Goal: Information Seeking & Learning: Check status

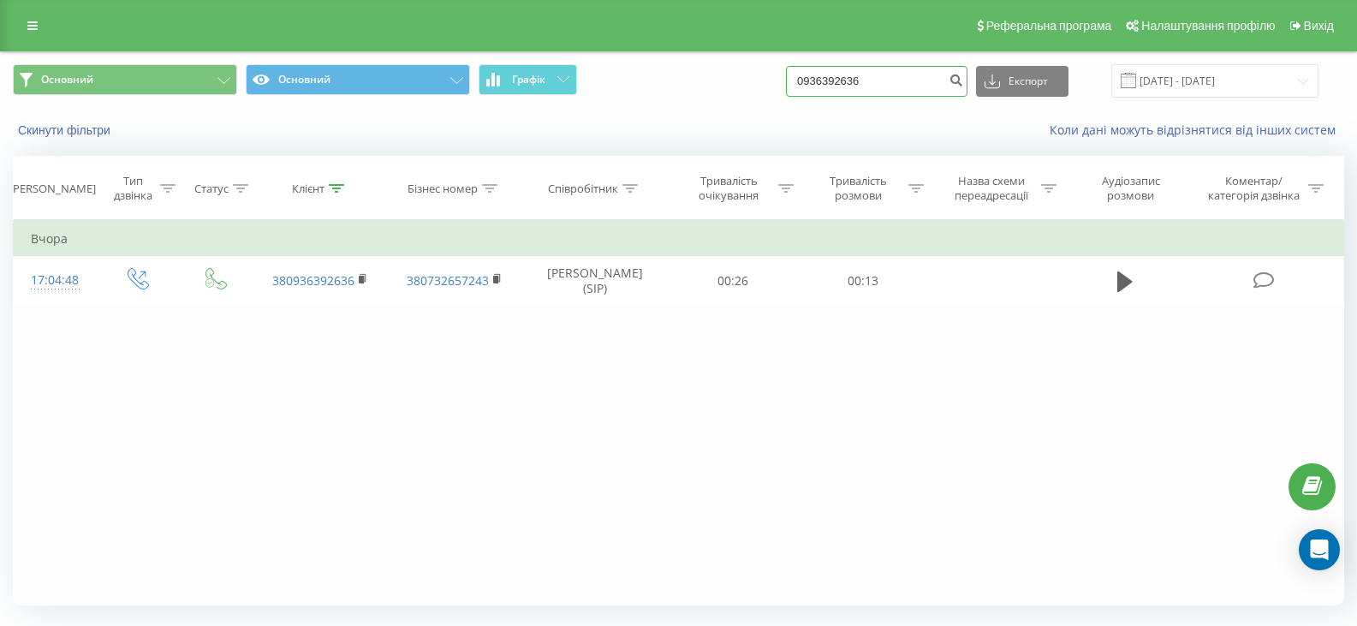
drag, startPoint x: 895, startPoint y: 87, endPoint x: 818, endPoint y: 81, distance: 77.3
click at [807, 79] on input "0936392636" at bounding box center [877, 81] width 182 height 31
paste input "63892740"
type input "0638927406"
click at [964, 80] on icon "submit" at bounding box center [956, 78] width 15 height 10
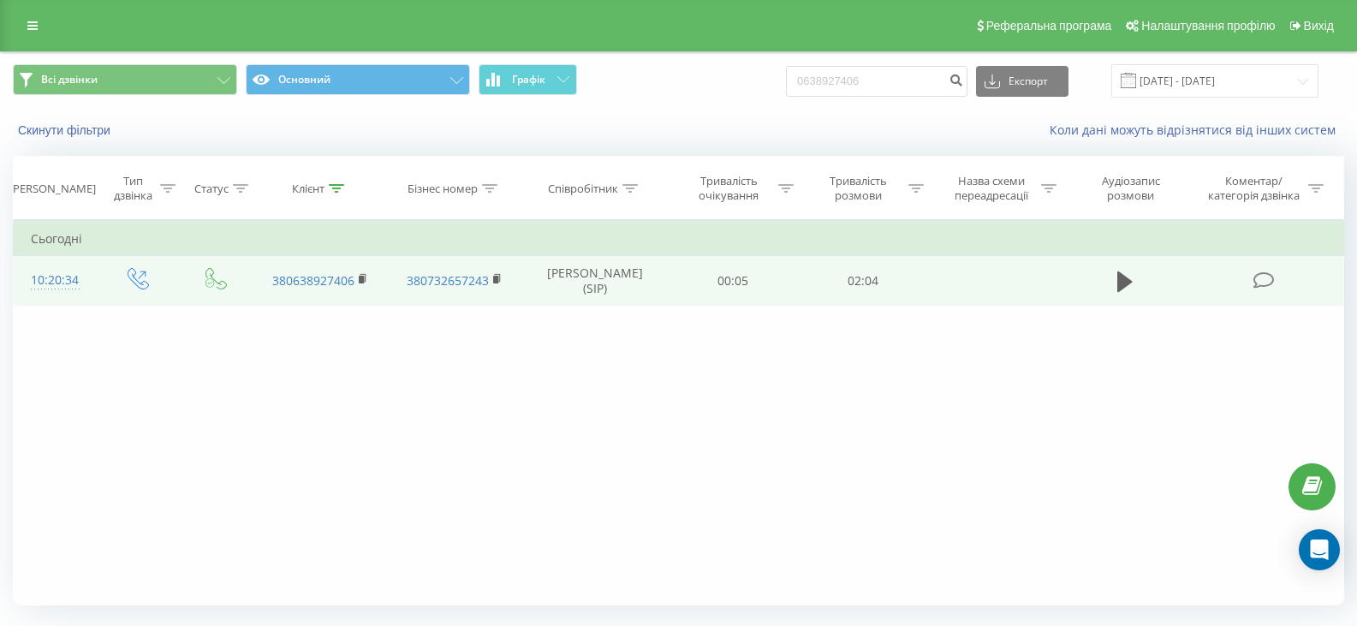
click at [1108, 277] on td at bounding box center [1125, 281] width 125 height 50
click at [1154, 289] on td at bounding box center [1125, 281] width 125 height 50
click at [1125, 281] on icon at bounding box center [1125, 281] width 15 height 21
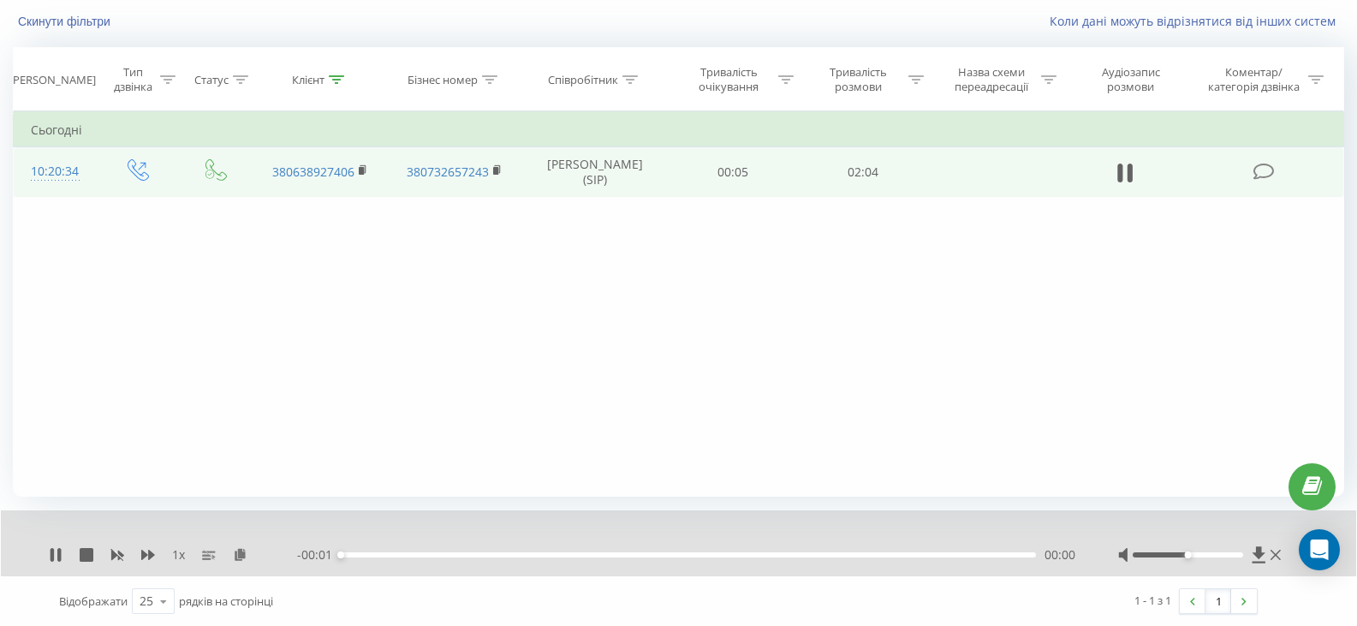
scroll to position [110, 0]
click at [1256, 552] on icon at bounding box center [1259, 554] width 13 height 16
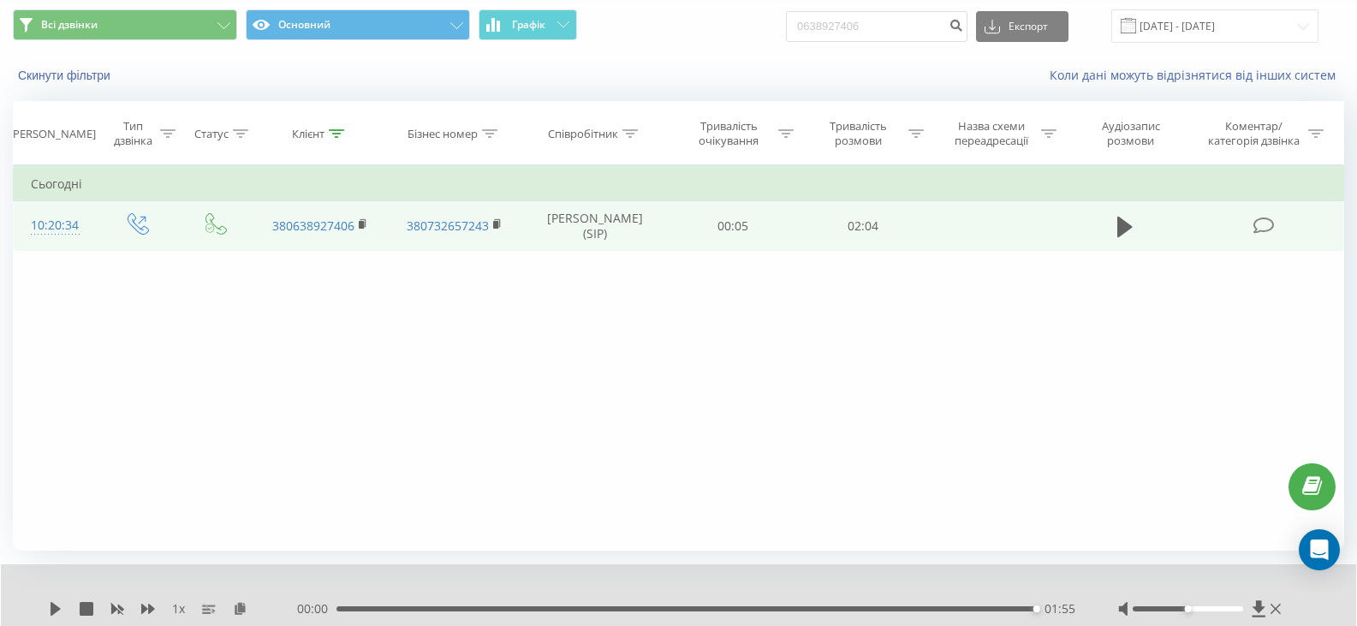
scroll to position [24, 0]
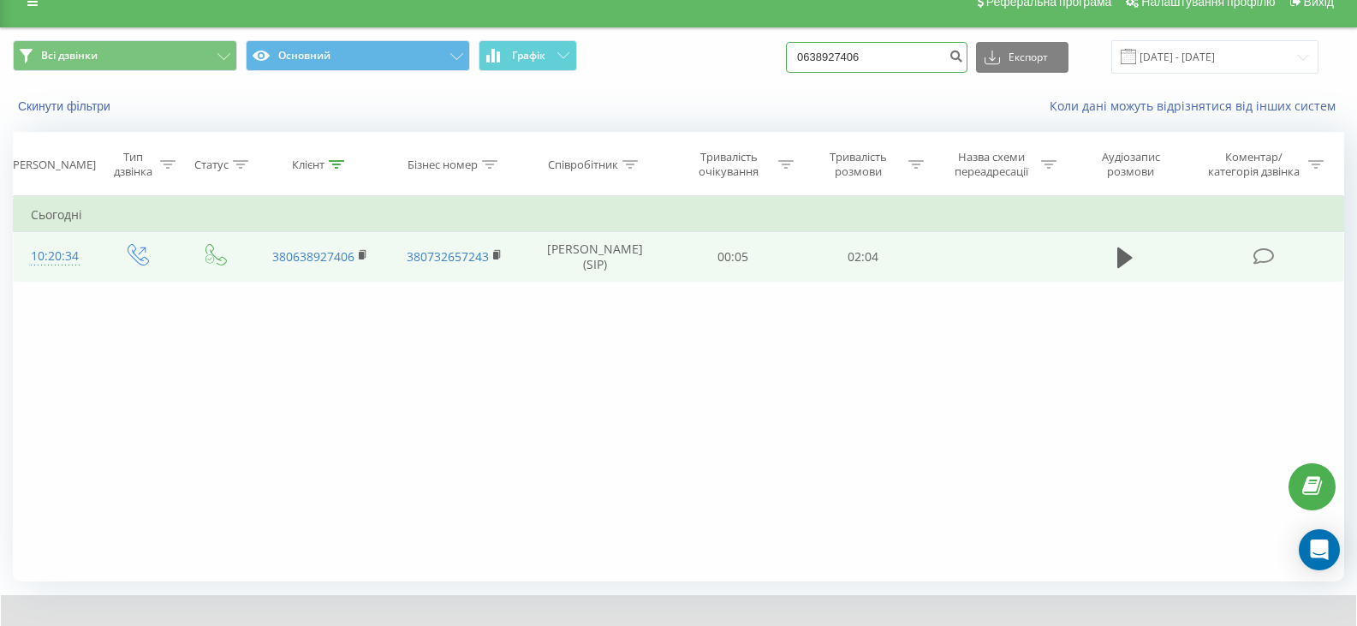
drag, startPoint x: 892, startPoint y: 62, endPoint x: 796, endPoint y: 56, distance: 96.1
click at [794, 57] on div "Всі дзвінки Основний Графік 0638927406 Експорт .csv .xls .xlsx 19.06.2025 - 19.…" at bounding box center [679, 56] width 1332 height 33
paste input "931365913"
type input "0931365913"
click at [964, 51] on icon "submit" at bounding box center [956, 54] width 15 height 10
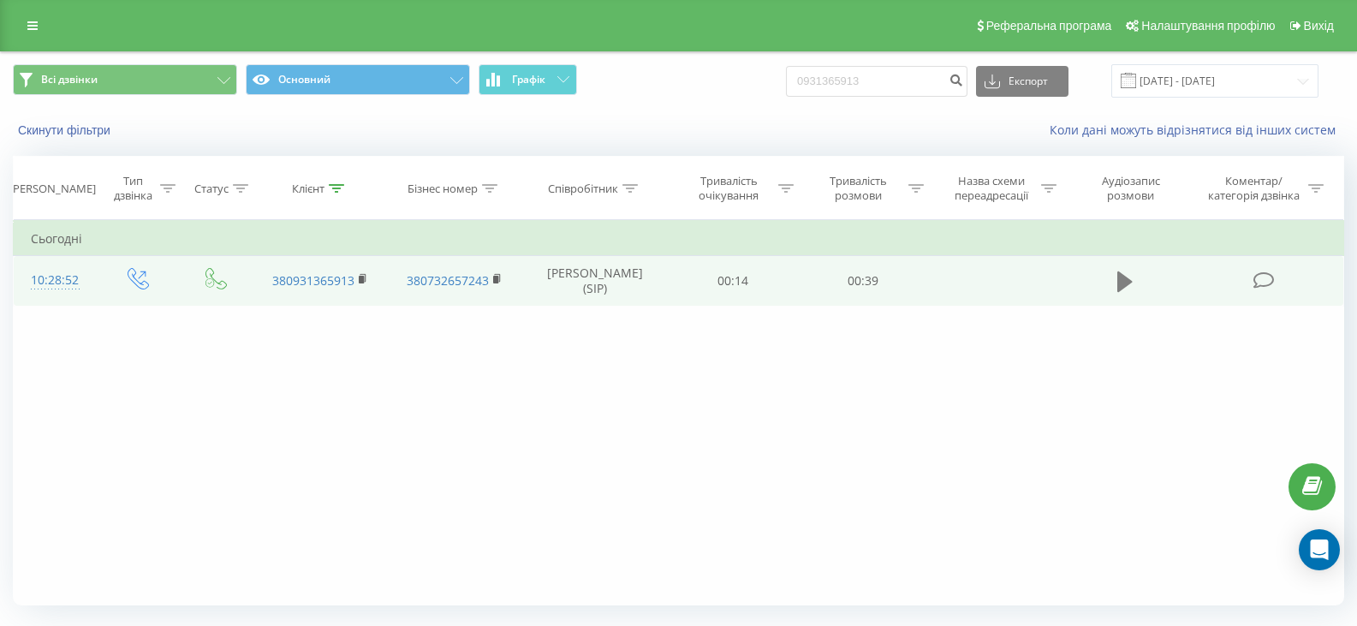
click at [1127, 287] on icon at bounding box center [1125, 282] width 15 height 24
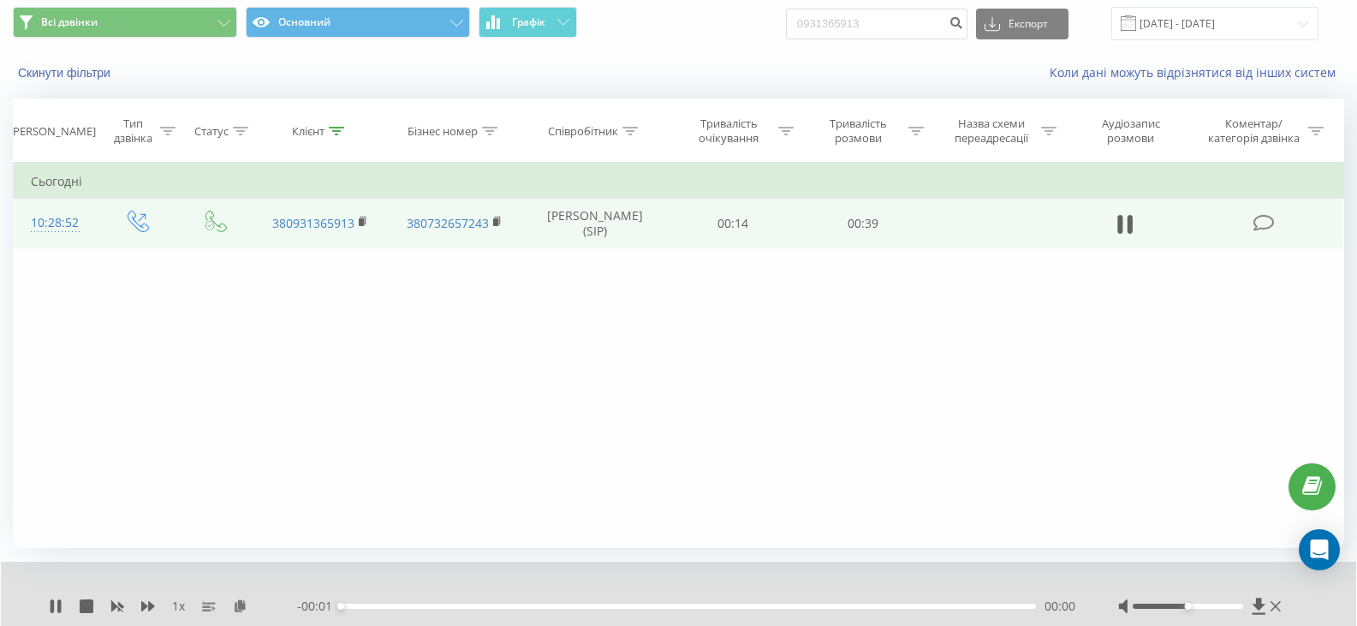
scroll to position [110, 0]
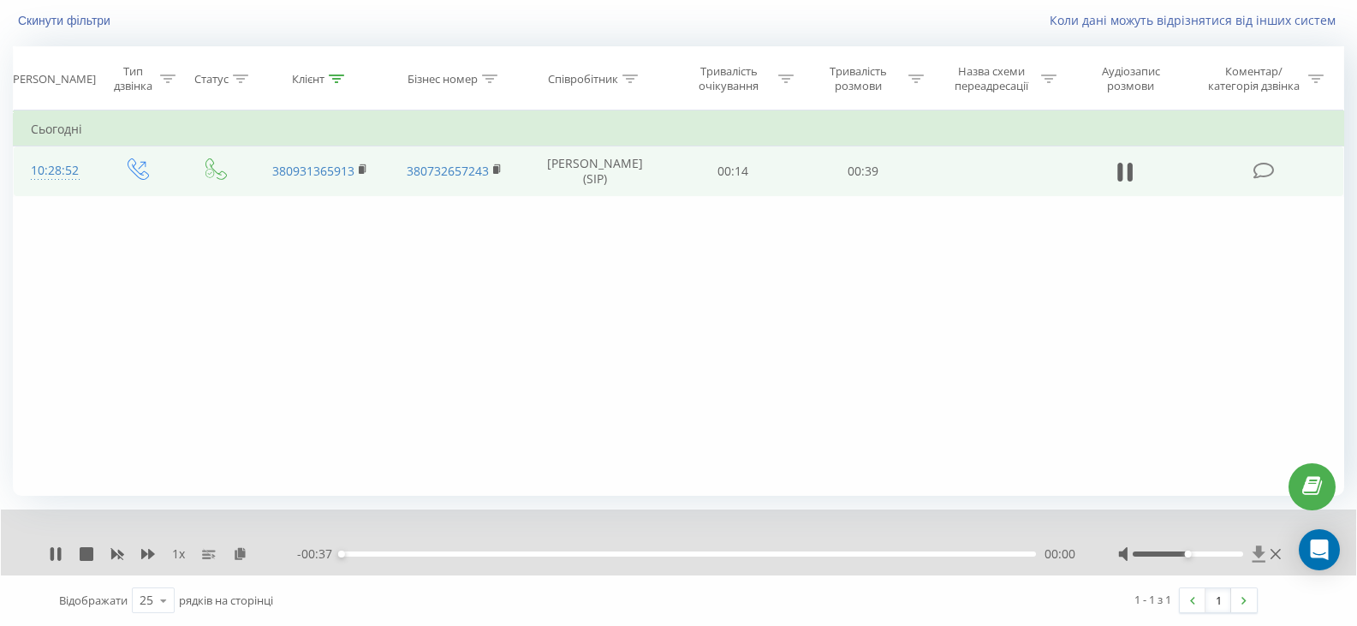
click at [1258, 551] on icon at bounding box center [1259, 554] width 13 height 16
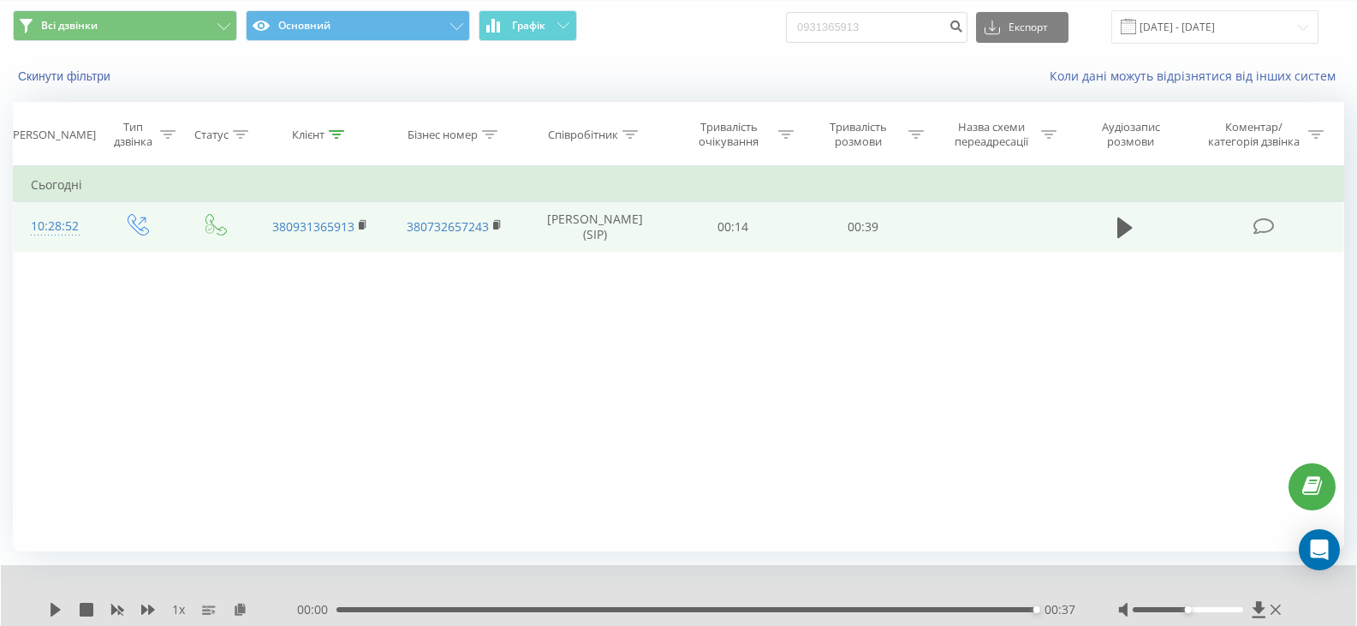
scroll to position [0, 0]
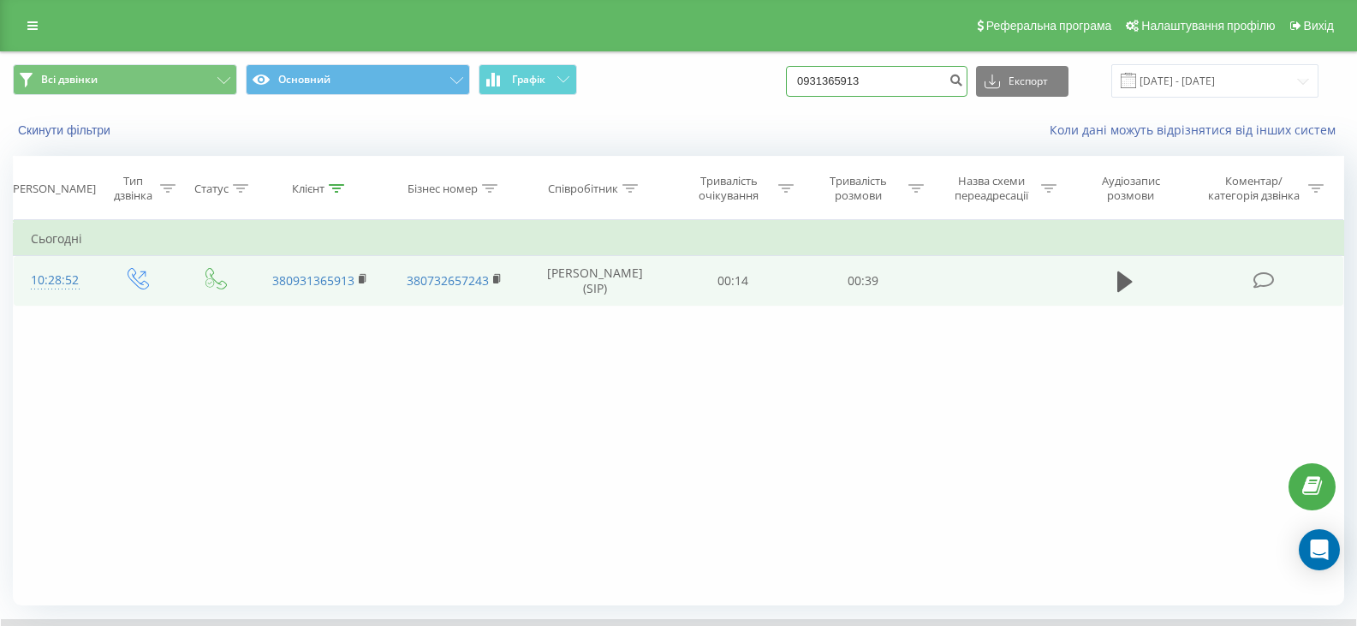
drag, startPoint x: 899, startPoint y: 80, endPoint x: 789, endPoint y: 79, distance: 110.5
click at [789, 79] on div "Всі дзвінки Основний Графік 0931365913 Експорт .csv .xls .xlsx [DATE] - [DATE]" at bounding box center [679, 80] width 1332 height 33
paste input "6527270"
type input "0965272703"
click at [964, 80] on icon "submit" at bounding box center [956, 78] width 15 height 10
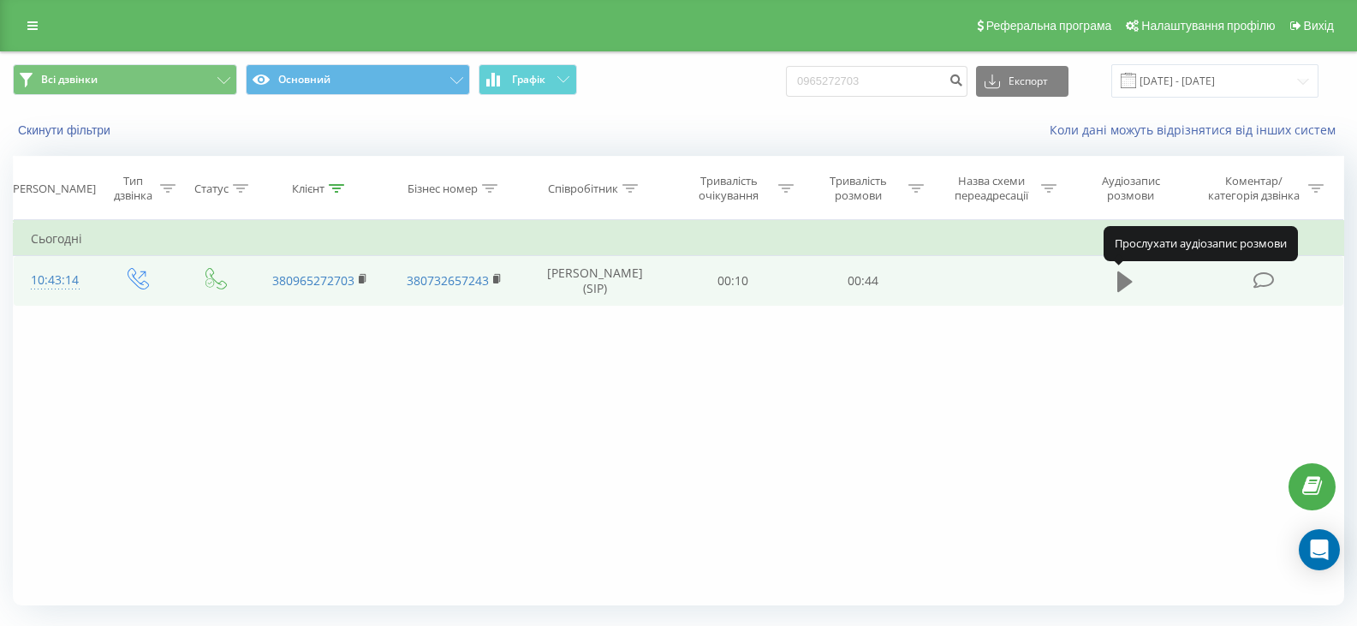
click at [1122, 280] on icon at bounding box center [1125, 281] width 15 height 21
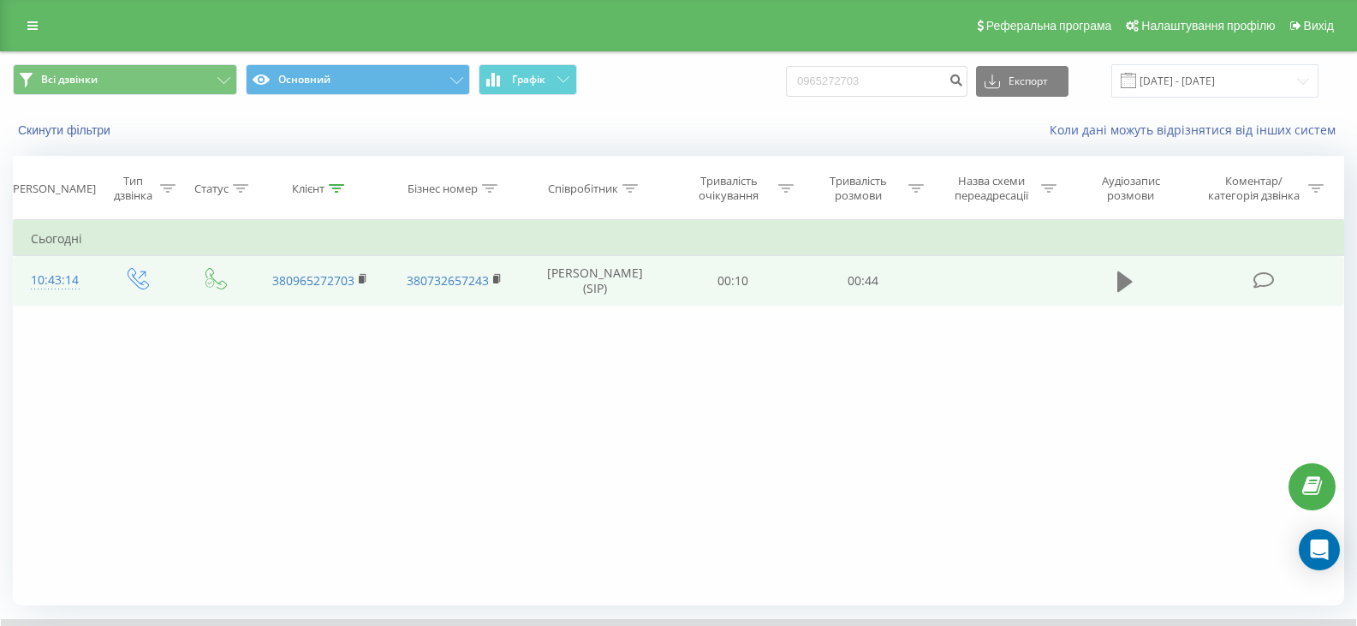
click at [1125, 292] on icon at bounding box center [1125, 282] width 15 height 24
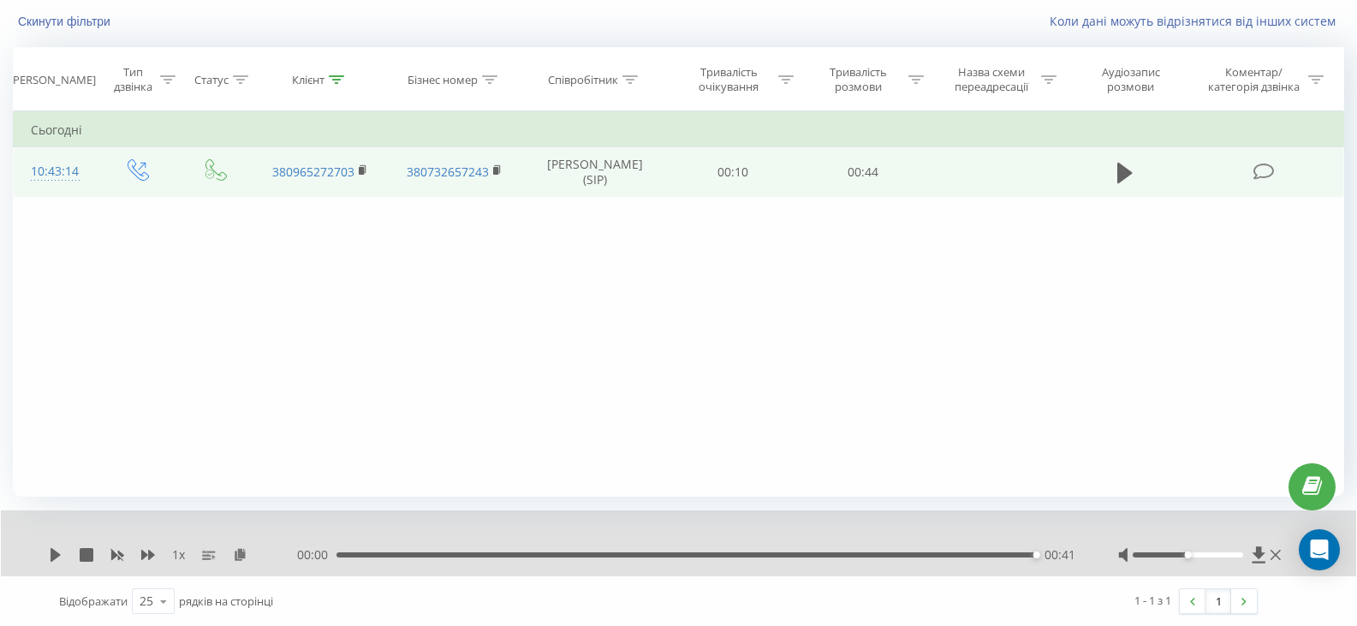
scroll to position [110, 0]
click at [1259, 558] on icon at bounding box center [1259, 554] width 15 height 17
